Goal: Transaction & Acquisition: Purchase product/service

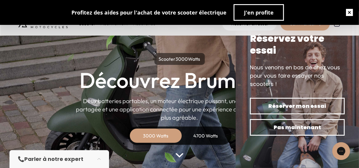
click at [353, 10] on button "button" at bounding box center [349, 12] width 19 height 19
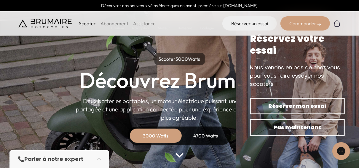
click at [162, 136] on div "3000 Watts" at bounding box center [155, 136] width 47 height 14
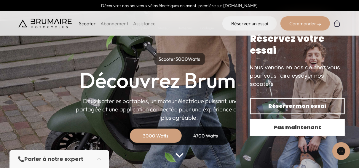
click at [309, 130] on span "Pas maintenant" at bounding box center [297, 127] width 74 height 8
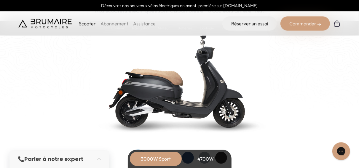
scroll to position [660, 0]
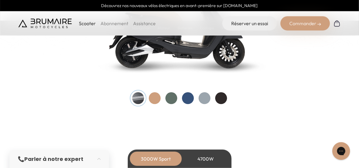
click at [182, 100] on div at bounding box center [188, 99] width 12 height 12
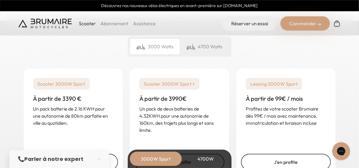
scroll to position [1462, 0]
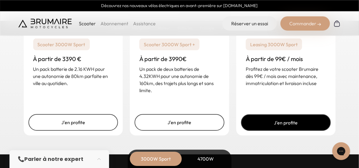
click at [292, 128] on link "J'en profite" at bounding box center [286, 122] width 90 height 17
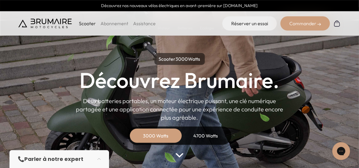
click at [161, 133] on div "3000 Watts" at bounding box center [155, 136] width 47 height 14
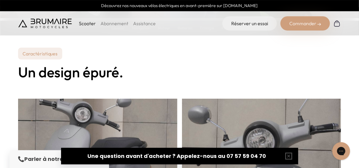
scroll to position [158, 0]
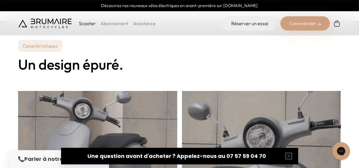
click at [292, 23] on div "Commander" at bounding box center [306, 23] width 50 height 14
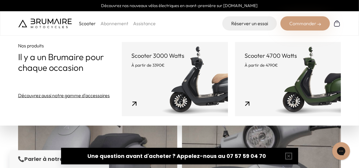
click at [191, 77] on link "Scooter 3000 Watts À partir de 3390€" at bounding box center [175, 79] width 106 height 74
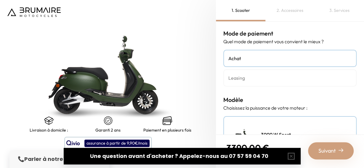
click at [262, 75] on h4 "Leasing" at bounding box center [290, 77] width 123 height 7
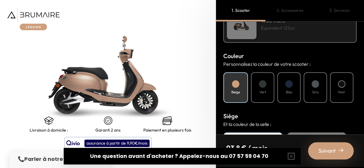
scroll to position [191, 0]
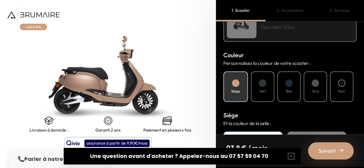
click at [270, 94] on div "Vert" at bounding box center [262, 86] width 23 height 31
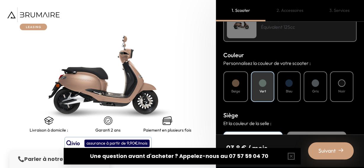
click at [293, 84] on div at bounding box center [289, 82] width 7 height 7
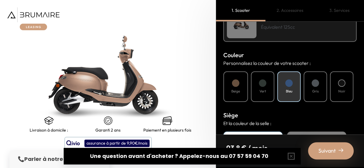
click at [295, 85] on div "Bleu" at bounding box center [289, 86] width 23 height 31
click at [314, 83] on div at bounding box center [315, 82] width 7 height 7
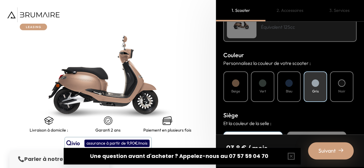
click at [337, 77] on div "Noir" at bounding box center [341, 86] width 23 height 31
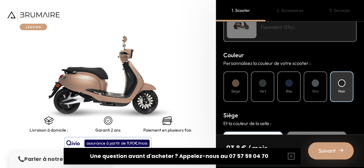
click at [292, 85] on div at bounding box center [289, 82] width 7 height 7
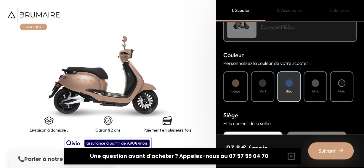
click at [290, 86] on div at bounding box center [289, 82] width 7 height 7
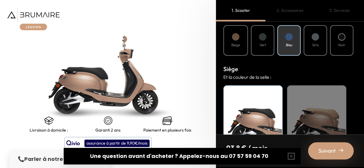
scroll to position [240, 0]
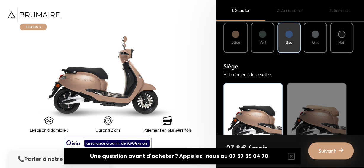
click at [321, 112] on div "Beige" at bounding box center [316, 120] width 59 height 74
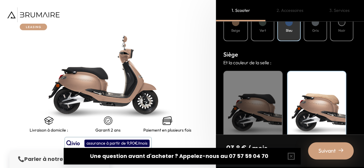
scroll to position [269, 0]
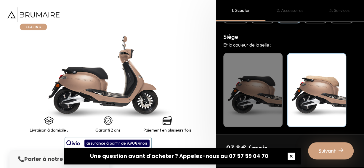
click at [293, 157] on button "button" at bounding box center [291, 156] width 19 height 19
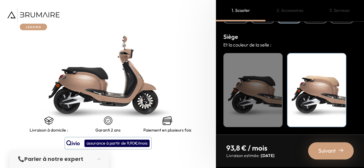
click at [316, 151] on div "Suivant" at bounding box center [331, 150] width 46 height 17
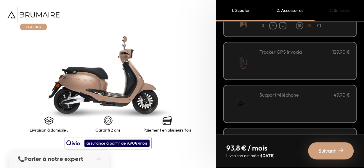
scroll to position [135, 0]
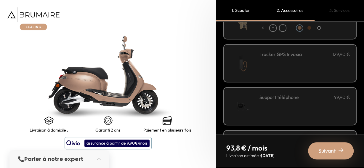
click at [323, 65] on div "Tracker GPS Invoxia 129,90 €" at bounding box center [305, 63] width 91 height 25
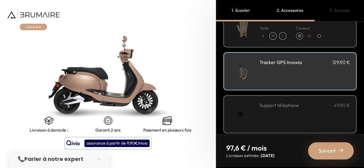
scroll to position [171, 0]
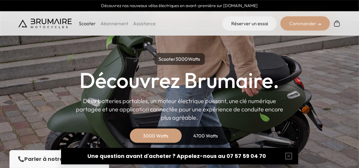
click at [291, 22] on div "Commander" at bounding box center [306, 23] width 50 height 14
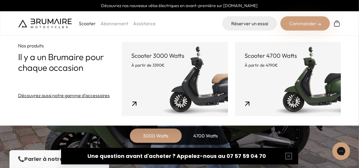
click at [183, 87] on link "Scooter 3000 Watts À partir de 3390€" at bounding box center [175, 79] width 106 height 74
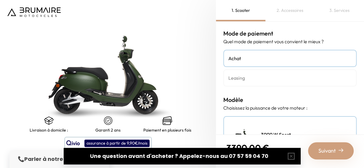
click at [288, 74] on link "Leasing" at bounding box center [290, 77] width 133 height 17
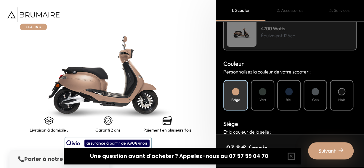
scroll to position [189, 0]
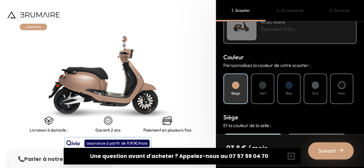
click at [294, 92] on div "Bleu" at bounding box center [289, 89] width 23 height 31
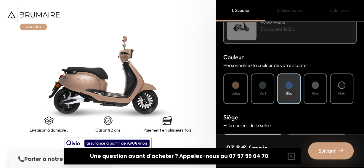
click at [285, 90] on div "Bleu" at bounding box center [289, 89] width 23 height 31
click at [343, 85] on div at bounding box center [341, 85] width 7 height 7
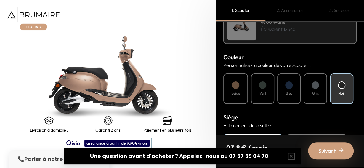
click at [289, 85] on div at bounding box center [289, 85] width 7 height 7
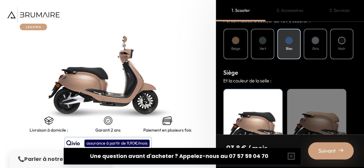
scroll to position [236, 0]
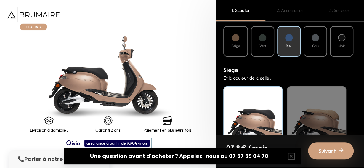
click at [321, 112] on div "Beige" at bounding box center [316, 123] width 59 height 74
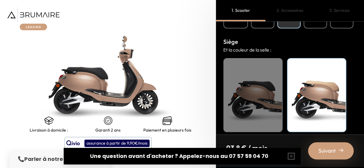
scroll to position [269, 0]
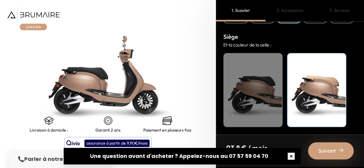
click at [292, 158] on button "button" at bounding box center [291, 156] width 19 height 19
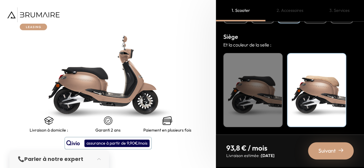
click at [325, 153] on span "Suivant" at bounding box center [327, 151] width 17 height 8
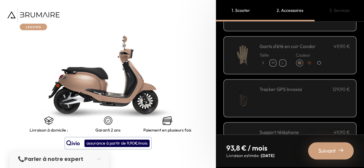
scroll to position [124, 0]
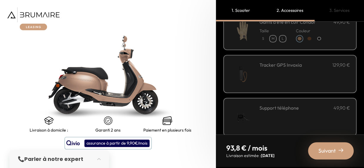
click at [322, 83] on div "Tracker GPS Invoxia 129,90 €" at bounding box center [305, 73] width 91 height 25
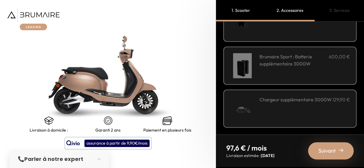
scroll to position [262, 0]
click at [329, 149] on span "Suivant" at bounding box center [327, 151] width 17 height 8
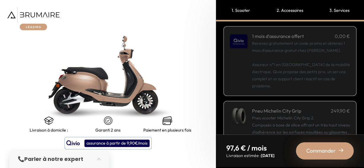
scroll to position [92, 0]
click at [311, 71] on p "Recevez gratuitement un code promo et obtenez 1 mois d'assurance gratuit chez Q…" at bounding box center [301, 64] width 98 height 50
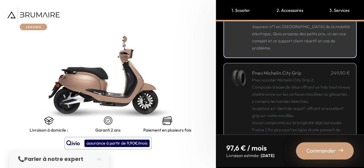
scroll to position [163, 0]
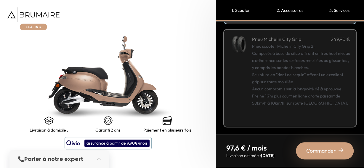
click at [331, 161] on nav "97,6 € / mois Livraison estimée : Novembre 2025 Commander" at bounding box center [290, 151] width 148 height 32
click at [320, 157] on div "Commander" at bounding box center [325, 150] width 58 height 17
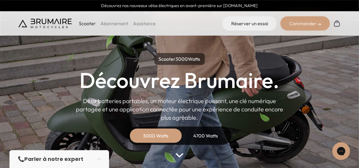
click at [300, 24] on div "Commander" at bounding box center [306, 23] width 50 height 14
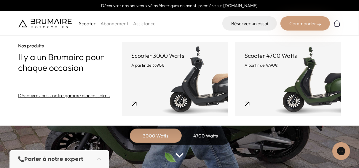
click at [195, 93] on link "Scooter 3000 Watts À partir de 3390€" at bounding box center [175, 79] width 106 height 74
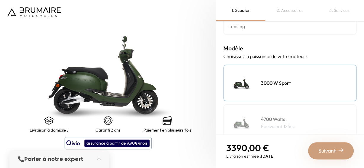
scroll to position [61, 0]
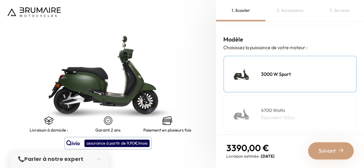
click at [38, 9] on img at bounding box center [33, 11] width 53 height 9
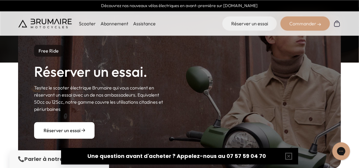
scroll to position [682, 0]
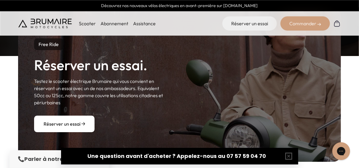
click at [75, 125] on link "Réserver un essai" at bounding box center [64, 124] width 61 height 17
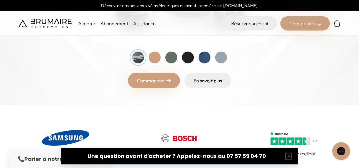
scroll to position [138, 0]
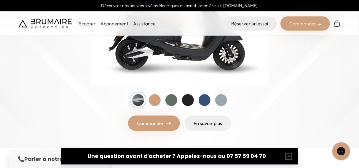
click at [211, 102] on div at bounding box center [179, 100] width 95 height 12
click at [205, 100] on div at bounding box center [205, 100] width 12 height 12
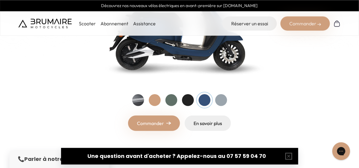
drag, startPoint x: 357, startPoint y: 20, endPoint x: 357, endPoint y: 16, distance: 4.4
click at [357, 16] on div "Scooter Abonnement Assistance Réserver un essai Commander" at bounding box center [179, 23] width 359 height 24
drag, startPoint x: 359, startPoint y: 21, endPoint x: 359, endPoint y: 16, distance: 5.0
click at [359, 16] on div "Scooter Abonnement Assistance Réserver un essai Commander" at bounding box center [179, 23] width 359 height 24
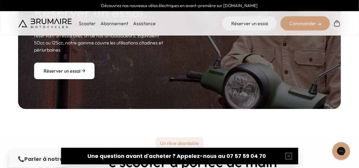
scroll to position [731, 0]
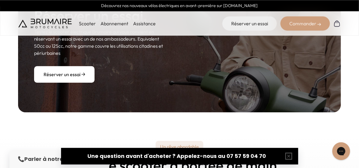
click at [61, 75] on link "Réserver un essai" at bounding box center [64, 74] width 61 height 17
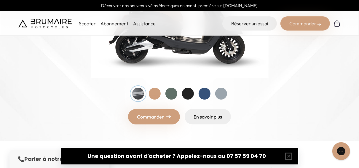
scroll to position [155, 0]
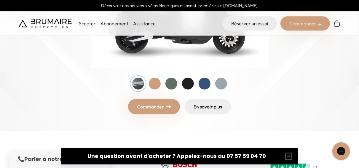
click at [154, 89] on div at bounding box center [155, 84] width 12 height 12
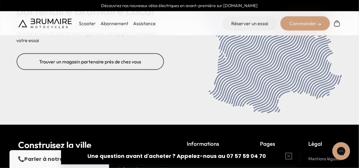
scroll to position [2424, 0]
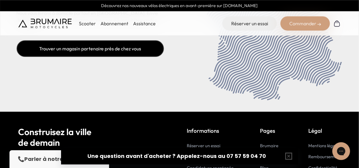
click at [120, 42] on link "Trouver un magasin partenaire près de chez vous" at bounding box center [90, 48] width 147 height 17
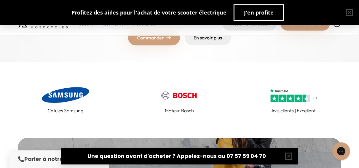
scroll to position [221, 0]
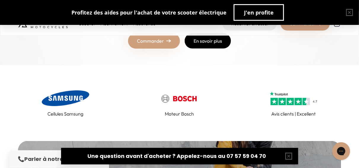
click at [205, 44] on link "En savoir plus" at bounding box center [208, 40] width 46 height 15
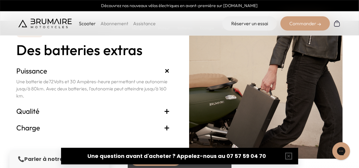
scroll to position [1228, 0]
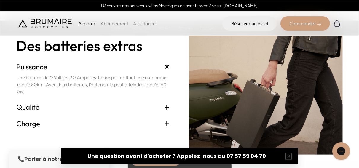
click at [167, 104] on span "+" at bounding box center [167, 106] width 6 height 9
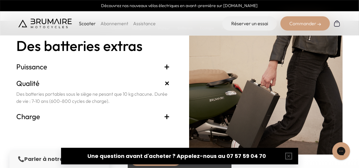
click at [169, 116] on span "+" at bounding box center [167, 116] width 6 height 9
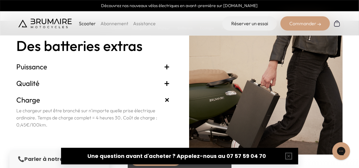
click at [121, 66] on h3 "Puissance +" at bounding box center [94, 66] width 154 height 9
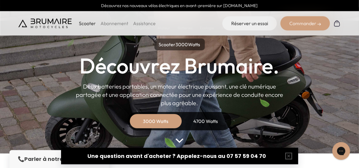
scroll to position [0, 0]
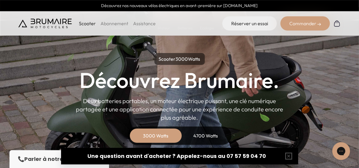
click at [304, 23] on div "Commander" at bounding box center [306, 23] width 50 height 14
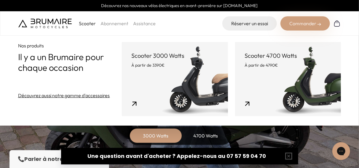
click at [74, 100] on div "Nos produits Il y a un Brumaire pour chaque occasion Découvrez aussi notre gamm…" at bounding box center [179, 79] width 323 height 74
click at [73, 96] on link "Découvrez aussi notre gamme d'accessoires" at bounding box center [64, 95] width 92 height 7
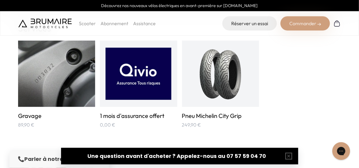
scroll to position [676, 0]
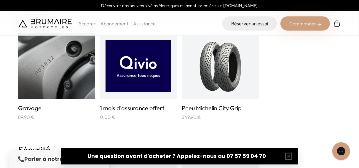
click at [140, 77] on img at bounding box center [139, 66] width 66 height 52
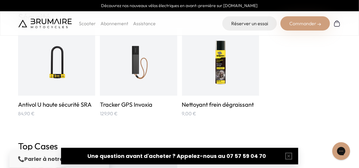
scroll to position [803, 0]
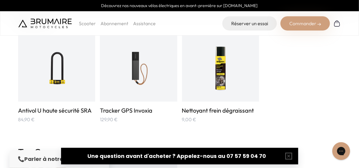
click at [123, 80] on img at bounding box center [138, 68] width 52 height 52
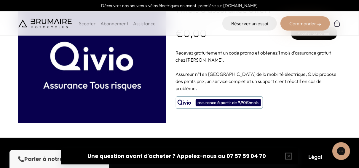
scroll to position [46, 0]
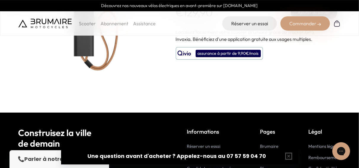
scroll to position [52, 0]
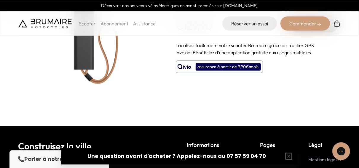
click at [101, 57] on img at bounding box center [92, 37] width 148 height 148
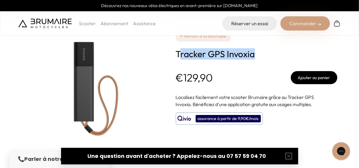
drag, startPoint x: 226, startPoint y: 53, endPoint x: 179, endPoint y: 54, distance: 47.2
click at [179, 54] on h1 "Tracker GPS Invoxia" at bounding box center [257, 54] width 162 height 11
copy h1 "Tracker GPS Invoxia"
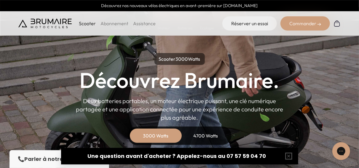
click at [305, 25] on div "Commander" at bounding box center [306, 23] width 50 height 14
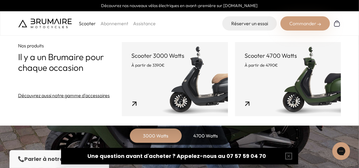
click at [168, 107] on link "Scooter 3000 Watts À partir de 3390€" at bounding box center [175, 79] width 106 height 74
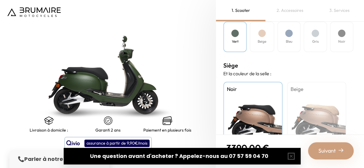
scroll to position [230, 0]
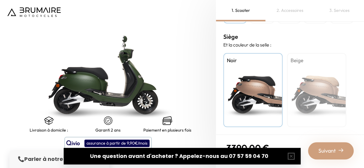
click at [39, 16] on img at bounding box center [33, 11] width 53 height 9
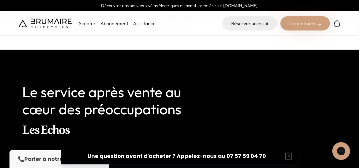
scroll to position [1363, 0]
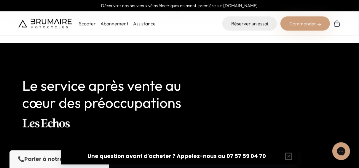
click at [302, 23] on div "Commander" at bounding box center [306, 23] width 50 height 14
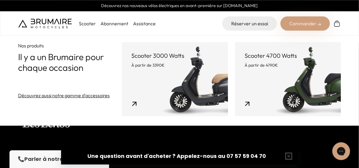
click at [313, 18] on div "Commander" at bounding box center [306, 23] width 50 height 14
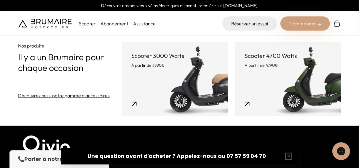
click at [306, 27] on div "Commander" at bounding box center [306, 23] width 50 height 14
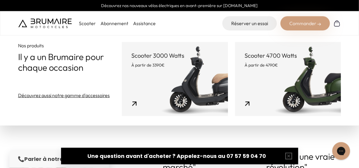
scroll to position [996, 0]
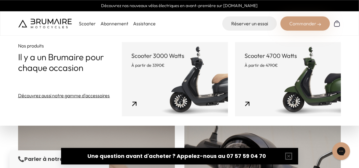
click at [312, 26] on div "Commander" at bounding box center [306, 23] width 50 height 14
click at [304, 29] on div "Commander" at bounding box center [306, 23] width 50 height 14
click at [164, 85] on link "Scooter 3000 Watts À partir de 3390€" at bounding box center [175, 79] width 106 height 74
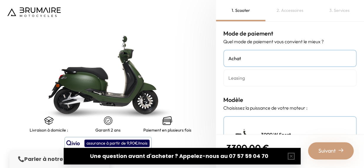
click at [266, 76] on h4 "Leasing" at bounding box center [290, 77] width 123 height 7
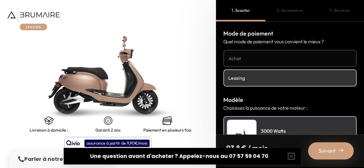
click at [263, 56] on h4 "Achat" at bounding box center [290, 58] width 123 height 7
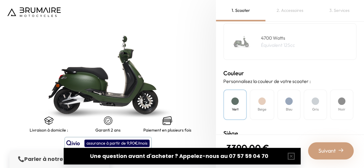
scroll to position [156, 0]
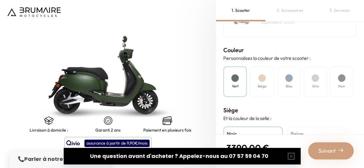
click at [292, 73] on div "Bleu" at bounding box center [289, 81] width 23 height 31
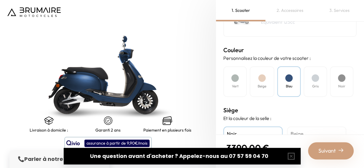
click at [267, 84] on div "Beige" at bounding box center [262, 81] width 25 height 31
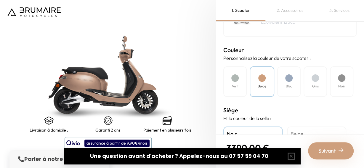
click at [287, 85] on h4 "Bleu" at bounding box center [289, 86] width 7 height 5
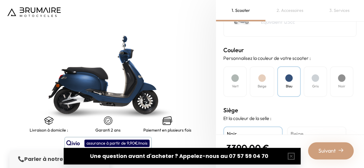
click at [305, 130] on h4 "Beige" at bounding box center [317, 134] width 52 height 8
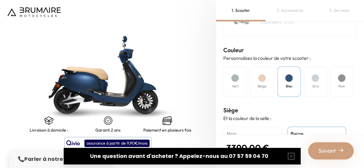
click at [106, 83] on img at bounding box center [108, 75] width 270 height 210
click at [311, 97] on div "Mode de paiement Quel mode de paiement vous convient le mieux ? Achat Leasing M…" at bounding box center [290, 78] width 148 height 113
click at [315, 85] on h4 "Gris" at bounding box center [316, 86] width 7 height 5
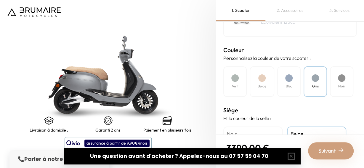
click at [338, 78] on div "Noir" at bounding box center [341, 81] width 23 height 31
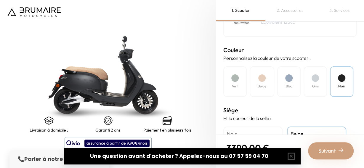
click at [265, 127] on div "Noir" at bounding box center [253, 164] width 59 height 74
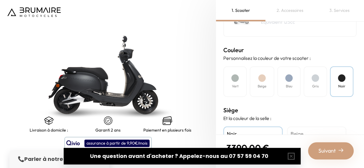
click at [306, 130] on h4 "Beige" at bounding box center [317, 134] width 52 height 8
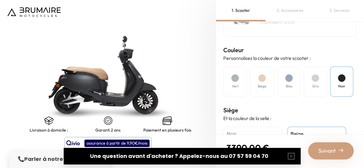
click at [264, 78] on div at bounding box center [262, 77] width 7 height 7
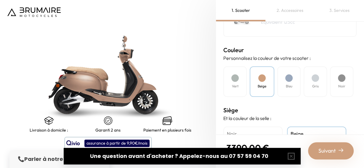
click at [241, 80] on div "Vert" at bounding box center [235, 81] width 23 height 31
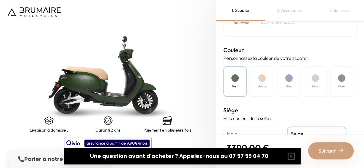
click at [297, 78] on div "Bleu" at bounding box center [289, 81] width 23 height 31
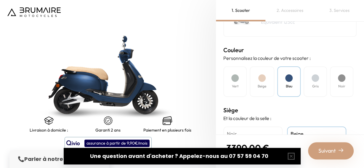
click at [309, 85] on div "Gris" at bounding box center [315, 81] width 23 height 31
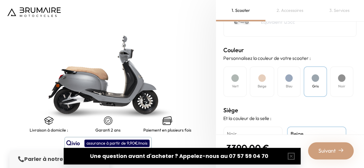
click at [327, 86] on div "Gris" at bounding box center [315, 81] width 23 height 31
click at [242, 134] on h4 "Noir" at bounding box center [253, 134] width 52 height 8
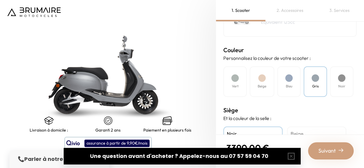
click at [331, 78] on div "Noir" at bounding box center [341, 81] width 23 height 31
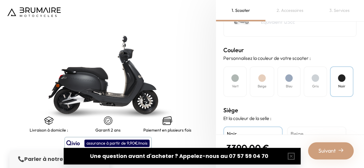
click at [303, 129] on div "Beige" at bounding box center [316, 164] width 59 height 74
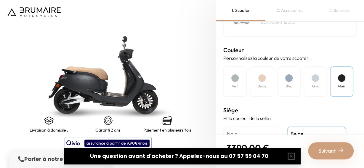
click at [138, 74] on img at bounding box center [108, 75] width 270 height 210
click at [288, 82] on div "Bleu" at bounding box center [289, 81] width 23 height 31
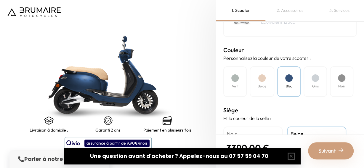
click at [225, 86] on div "Vert" at bounding box center [235, 81] width 23 height 31
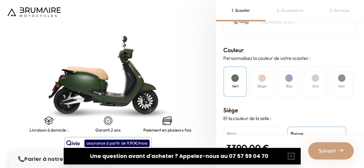
scroll to position [155, 0]
click at [356, 80] on div "Mode de paiement Quel mode de paiement vous convient le mieux ? Achat Leasing M…" at bounding box center [290, 78] width 148 height 113
click at [346, 84] on div "Noir" at bounding box center [341, 82] width 23 height 31
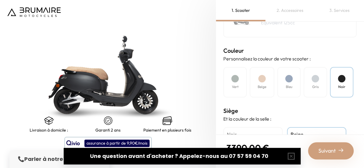
click at [286, 85] on h4 "Bleu" at bounding box center [289, 86] width 7 height 5
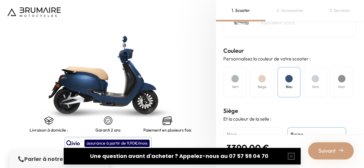
click at [328, 91] on div "Vert Beige Bleu Gris Noir" at bounding box center [290, 82] width 133 height 31
click at [332, 88] on div "Noir" at bounding box center [341, 82] width 23 height 31
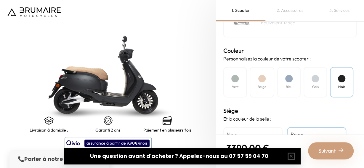
click at [109, 76] on img at bounding box center [108, 75] width 270 height 210
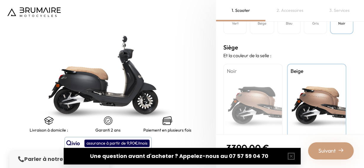
scroll to position [230, 0]
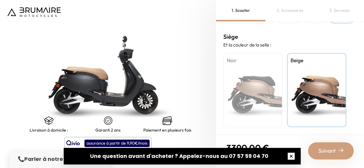
click at [293, 154] on button "button" at bounding box center [291, 156] width 19 height 19
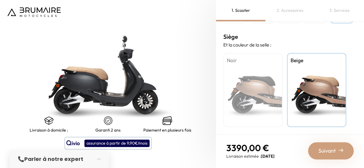
drag, startPoint x: 260, startPoint y: 155, endPoint x: 285, endPoint y: 155, distance: 24.6
click at [275, 155] on p "Livraison estimée : [DATE]" at bounding box center [251, 156] width 48 height 6
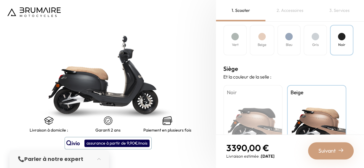
scroll to position [197, 0]
click at [299, 39] on div "Bleu" at bounding box center [289, 41] width 23 height 31
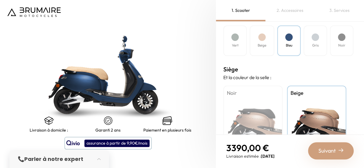
click at [346, 36] on div "Noir" at bounding box center [341, 41] width 23 height 31
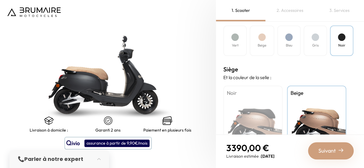
click at [289, 46] on h4 "Bleu" at bounding box center [289, 45] width 7 height 5
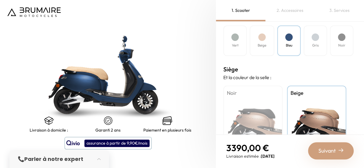
click at [316, 45] on h4 "Gris" at bounding box center [316, 45] width 7 height 5
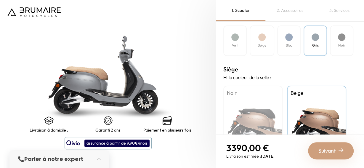
click at [268, 42] on div "Beige" at bounding box center [262, 41] width 25 height 31
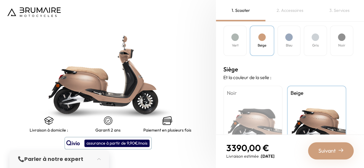
click at [227, 43] on div "Vert" at bounding box center [235, 41] width 23 height 31
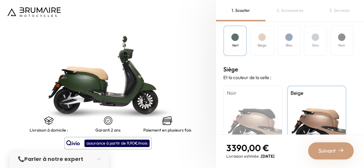
click at [312, 37] on div at bounding box center [315, 37] width 7 height 7
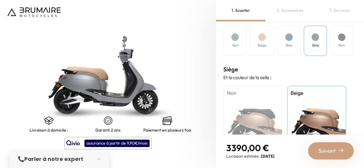
click at [335, 46] on div "Noir" at bounding box center [341, 41] width 23 height 31
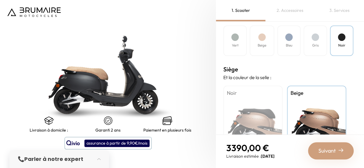
click at [292, 39] on div at bounding box center [289, 37] width 7 height 7
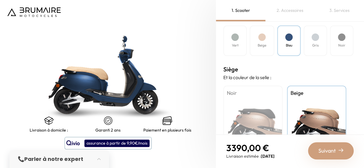
click at [313, 46] on h4 "Gris" at bounding box center [316, 45] width 7 height 5
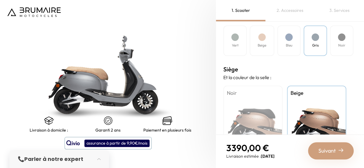
click at [287, 44] on h4 "Bleu" at bounding box center [289, 45] width 7 height 5
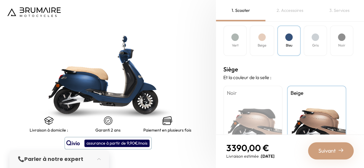
click at [255, 38] on div "Beige" at bounding box center [262, 41] width 25 height 31
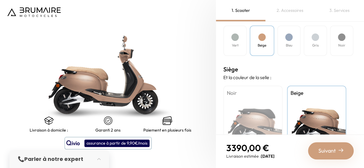
click at [237, 41] on div "Vert" at bounding box center [235, 41] width 23 height 31
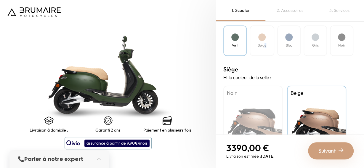
drag, startPoint x: 264, startPoint y: 43, endPoint x: 302, endPoint y: 55, distance: 39.7
click at [287, 55] on div "Vert Beige Bleu Gris Noir" at bounding box center [290, 41] width 133 height 31
click at [290, 43] on h4 "Bleu" at bounding box center [289, 45] width 7 height 5
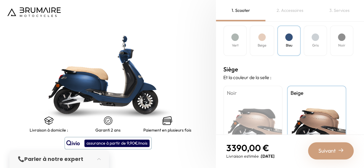
click at [343, 34] on div at bounding box center [341, 37] width 7 height 7
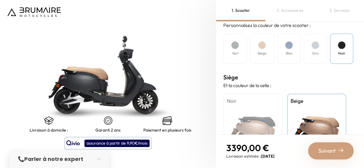
scroll to position [195, 0]
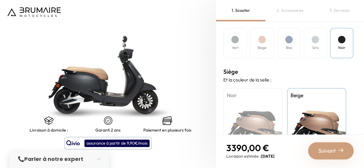
click at [226, 103] on div "Noir" at bounding box center [253, 125] width 59 height 74
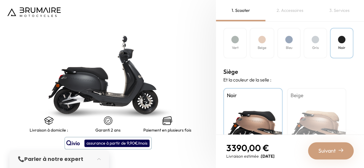
click at [315, 42] on div at bounding box center [315, 39] width 7 height 7
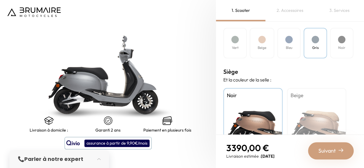
click at [291, 40] on div at bounding box center [289, 39] width 7 height 7
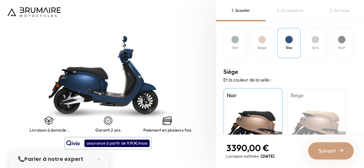
click at [320, 111] on div "Beige" at bounding box center [316, 125] width 59 height 74
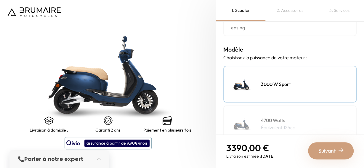
scroll to position [0, 0]
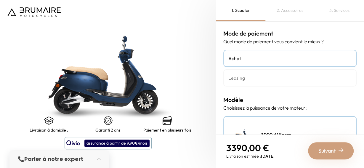
click at [292, 75] on h4 "Leasing" at bounding box center [290, 77] width 123 height 7
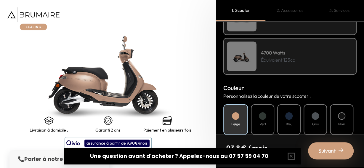
scroll to position [188, 0]
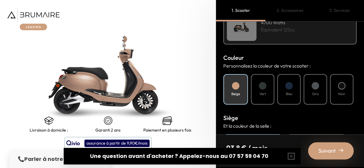
click at [280, 93] on div "Bleu" at bounding box center [289, 89] width 23 height 31
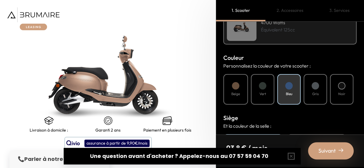
click at [243, 91] on div "Beige" at bounding box center [236, 89] width 25 height 31
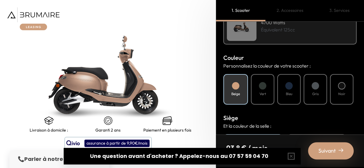
click at [290, 100] on div "Bleu" at bounding box center [289, 89] width 23 height 31
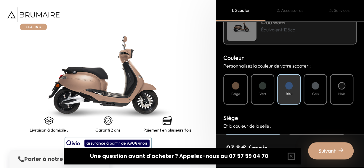
scroll to position [233, 0]
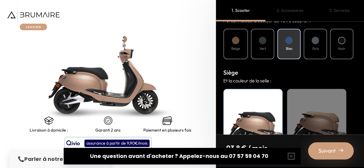
click at [332, 107] on div "Beige" at bounding box center [316, 126] width 59 height 74
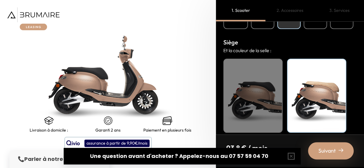
scroll to position [266, 0]
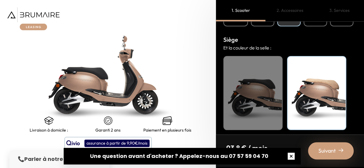
click at [287, 159] on button "button" at bounding box center [291, 156] width 19 height 19
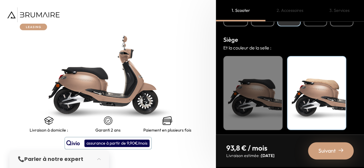
click at [345, 19] on div "3. Services" at bounding box center [340, 10] width 50 height 21
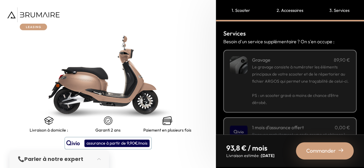
drag, startPoint x: 358, startPoint y: 59, endPoint x: 357, endPoint y: 50, distance: 8.9
click at [357, 50] on div "Services Besoin d'un service supplémentaire ? On s'en occupe : Gravage 89,90 € …" at bounding box center [290, 78] width 148 height 113
click at [250, 12] on div "1. Scooter" at bounding box center [241, 10] width 50 height 21
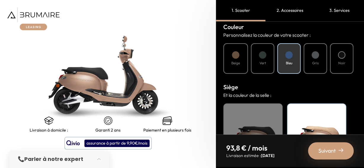
scroll to position [199, 0]
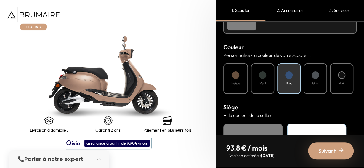
click at [343, 69] on div "Noir" at bounding box center [341, 78] width 23 height 31
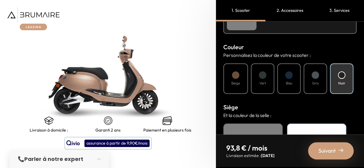
click at [333, 81] on div "Noir" at bounding box center [341, 78] width 23 height 31
click at [332, 79] on div "Noir" at bounding box center [341, 78] width 23 height 31
click at [325, 79] on div "Gris" at bounding box center [315, 78] width 23 height 31
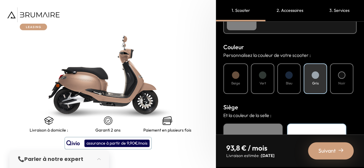
click at [300, 84] on div "Bleu" at bounding box center [289, 78] width 23 height 31
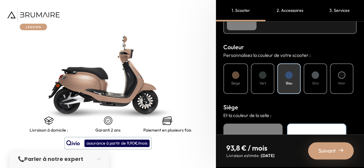
click at [260, 84] on h4 "Vert" at bounding box center [263, 83] width 7 height 5
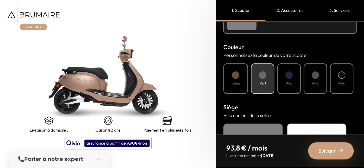
click at [232, 80] on div "Beige" at bounding box center [236, 78] width 25 height 31
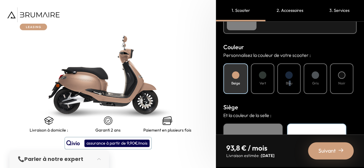
click at [290, 88] on div "Bleu" at bounding box center [289, 78] width 23 height 31
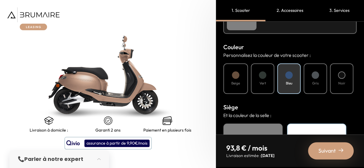
click at [303, 88] on div "Beige Vert Bleu Gris Noir" at bounding box center [290, 78] width 133 height 31
click at [315, 76] on div at bounding box center [315, 74] width 7 height 7
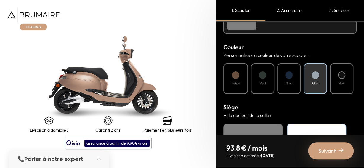
click at [334, 74] on div "Noir" at bounding box center [341, 78] width 23 height 31
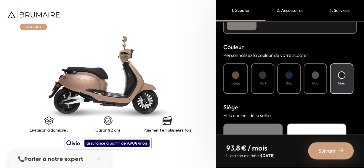
click at [277, 75] on div "Beige Vert Bleu Gris Noir" at bounding box center [290, 78] width 133 height 31
click at [293, 78] on div "Bleu" at bounding box center [289, 78] width 23 height 31
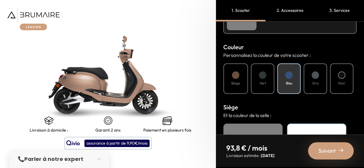
click at [292, 78] on div "Bleu" at bounding box center [289, 78] width 23 height 31
drag, startPoint x: 359, startPoint y: 96, endPoint x: 364, endPoint y: 104, distance: 9.8
click at [361, 105] on div "Mode de paiement Quel mode de paiement vous convient le mieux ? Achat Leasing M…" at bounding box center [290, 78] width 148 height 113
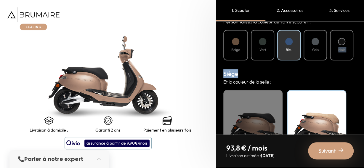
scroll to position [246, 0]
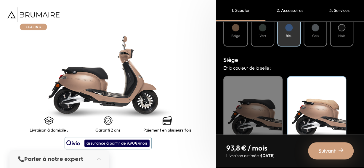
click at [321, 94] on div "Beige" at bounding box center [316, 113] width 59 height 74
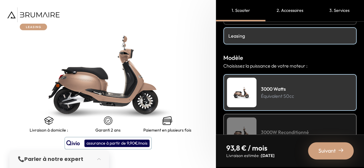
scroll to position [0, 0]
